Goal: Consume media (video, audio): Consume media (video, audio)

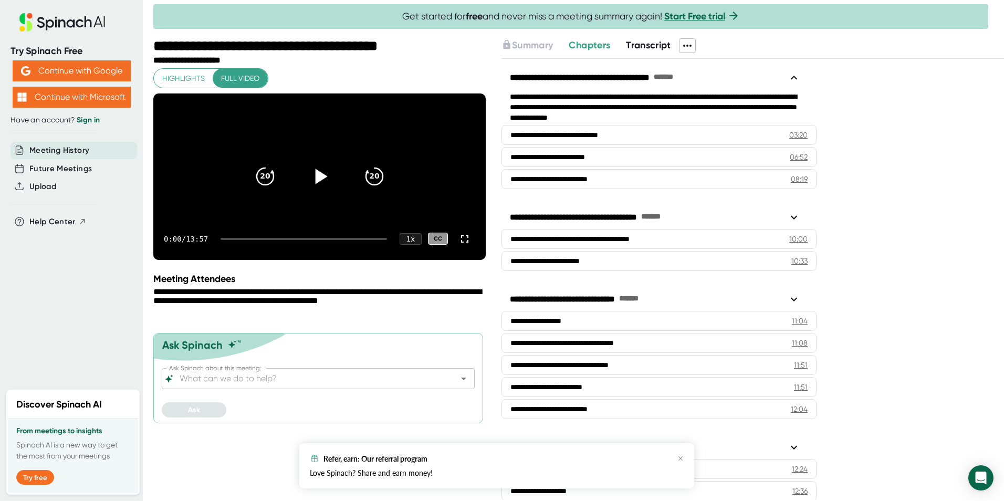
click at [318, 184] on icon at bounding box center [321, 176] width 12 height 15
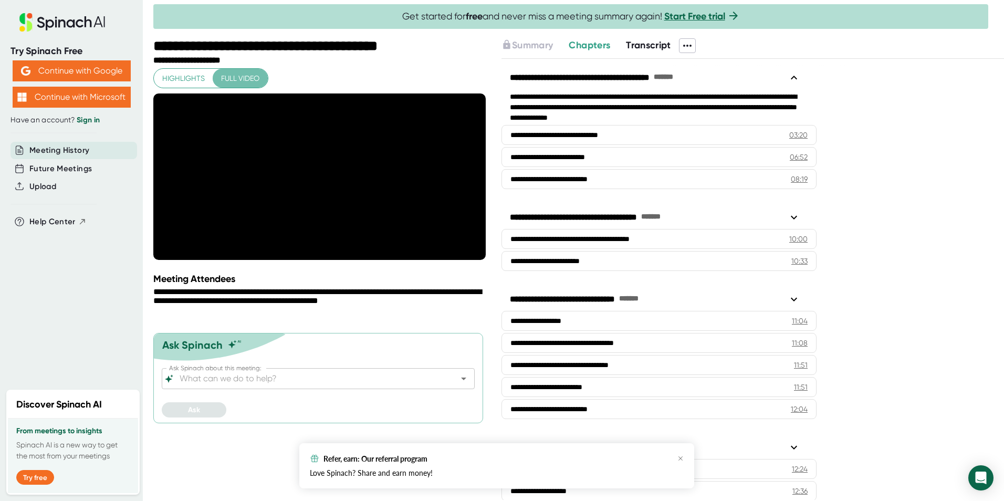
click at [233, 76] on span "Full video" at bounding box center [240, 78] width 38 height 13
click at [341, 291] on div "**********" at bounding box center [320, 269] width 335 height 463
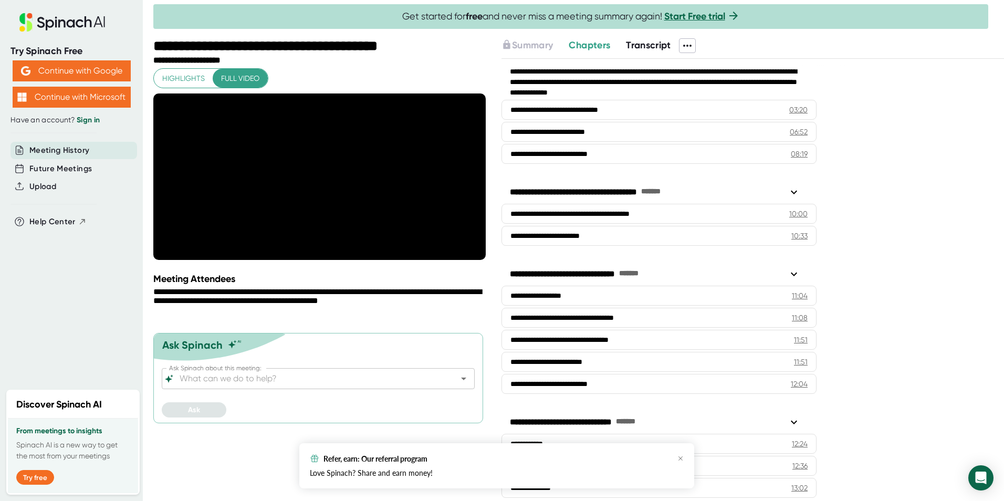
scroll to position [38, 0]
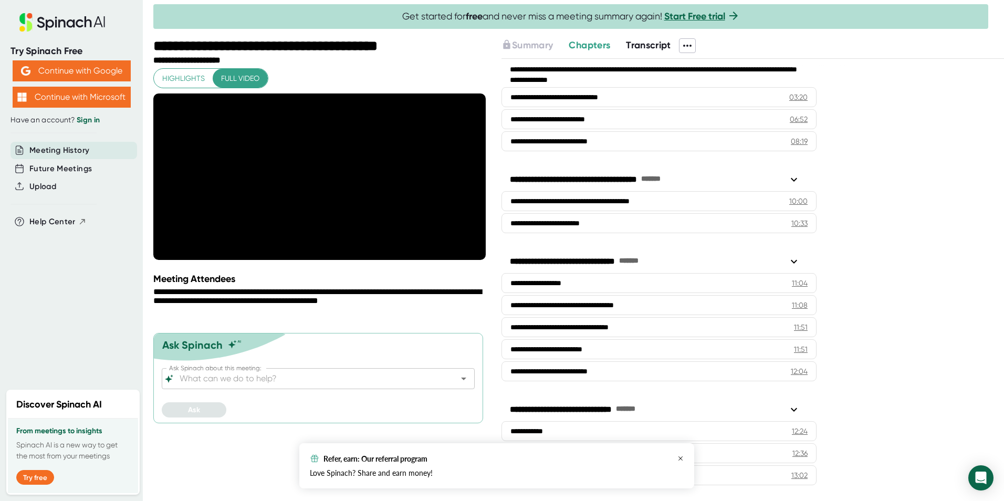
click at [680, 458] on icon "button" at bounding box center [681, 458] width 6 height 6
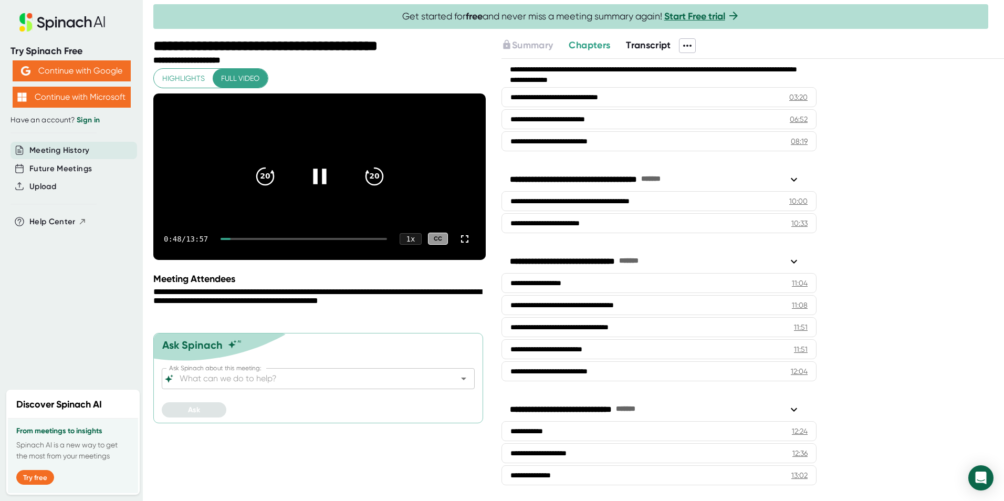
click at [240, 240] on div at bounding box center [304, 239] width 167 height 2
click at [376, 185] on icon "20" at bounding box center [374, 176] width 26 height 26
